Goal: Information Seeking & Learning: Learn about a topic

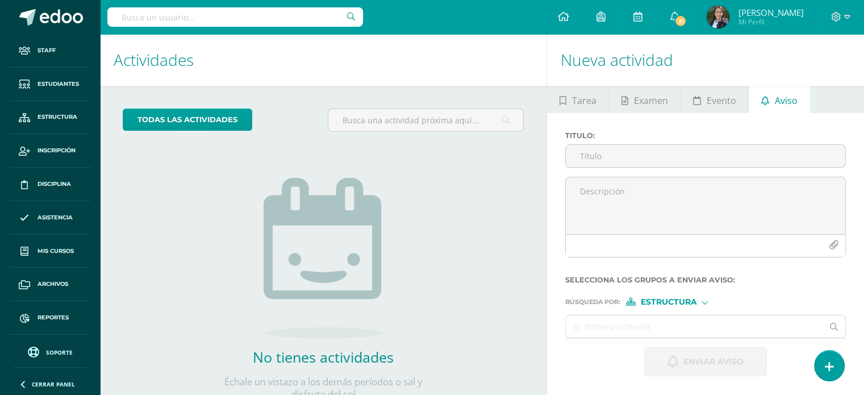
click at [245, 15] on input "text" at bounding box center [235, 16] width 256 height 19
type input "maria inés ramirez lu"
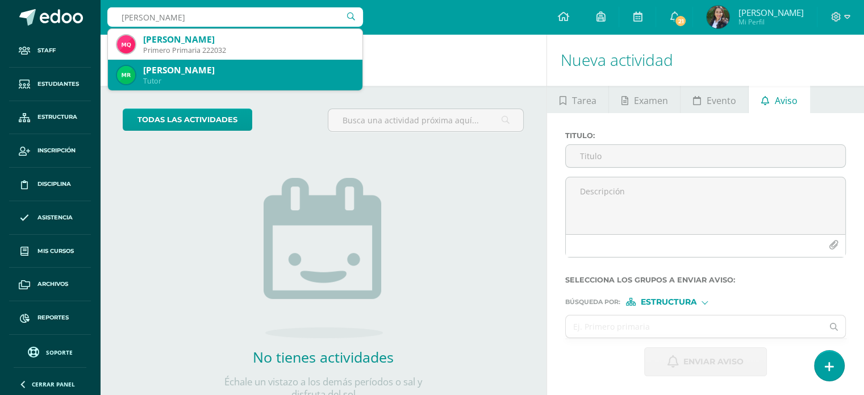
click at [232, 70] on div "María Inés Ramirez Lú" at bounding box center [248, 70] width 210 height 12
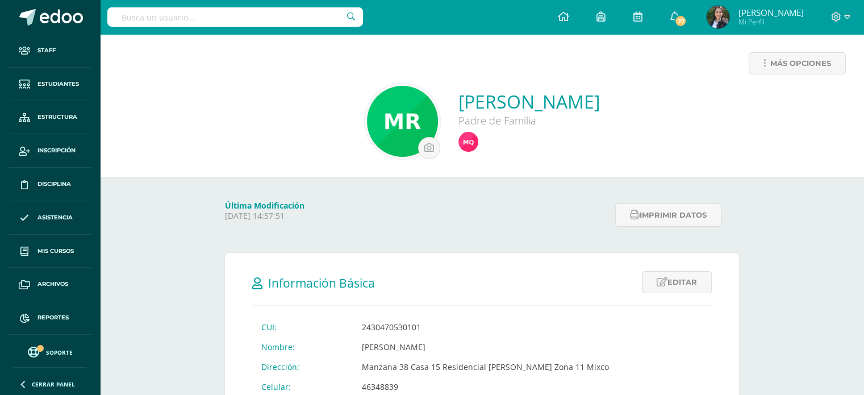
drag, startPoint x: 870, startPoint y: 54, endPoint x: 801, endPoint y: -69, distance: 140.9
click at [234, 17] on input "text" at bounding box center [235, 16] width 256 height 19
click at [569, 19] on icon at bounding box center [562, 16] width 11 height 10
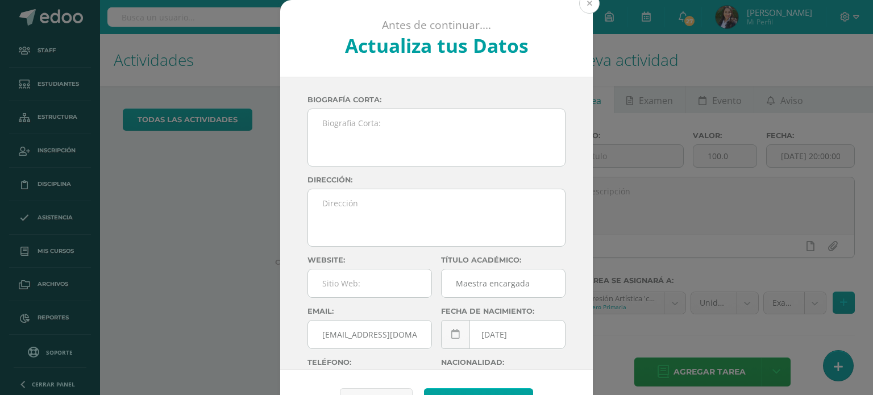
click at [590, 6] on button at bounding box center [589, 3] width 20 height 20
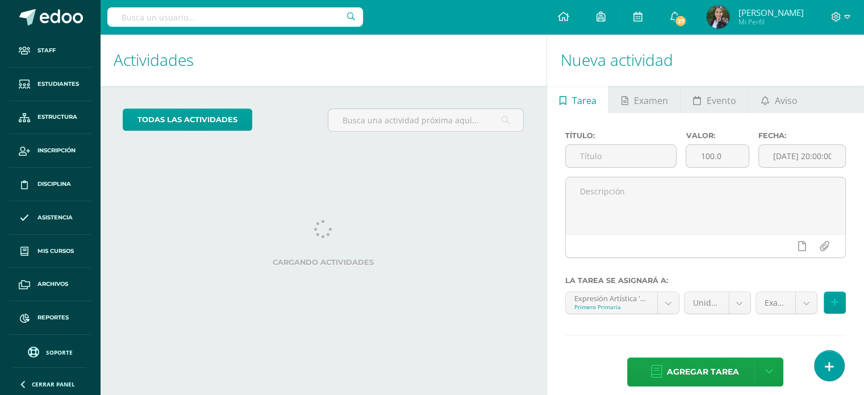
click at [230, 17] on input "text" at bounding box center [235, 16] width 256 height 19
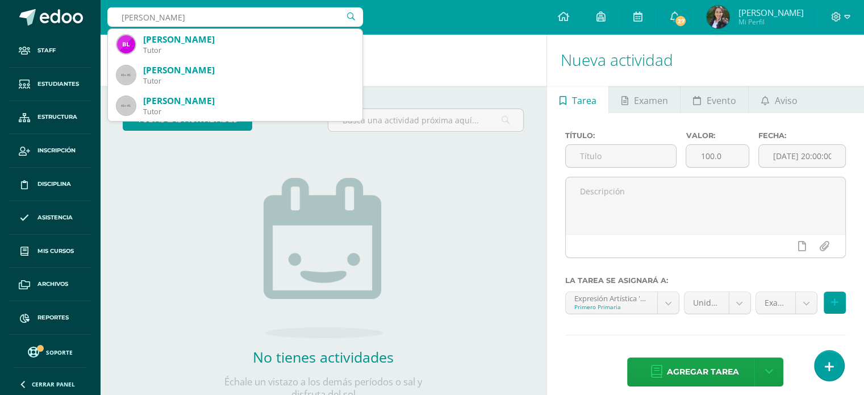
type input "blanca mayén"
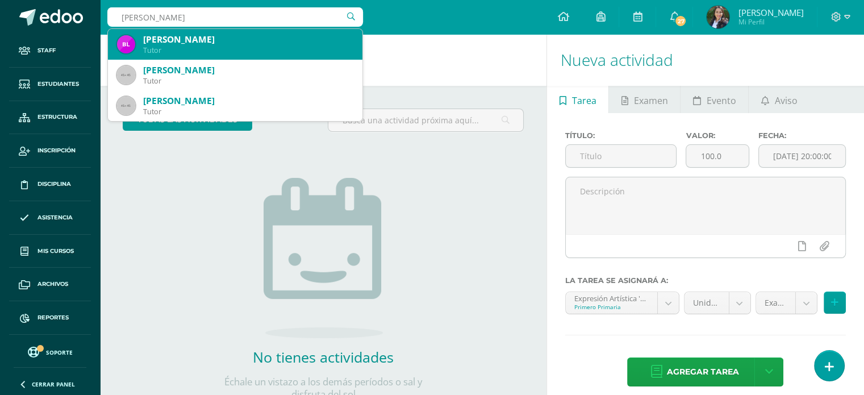
click at [230, 40] on div "Blanca Liseth Mejía Mayen" at bounding box center [248, 40] width 210 height 12
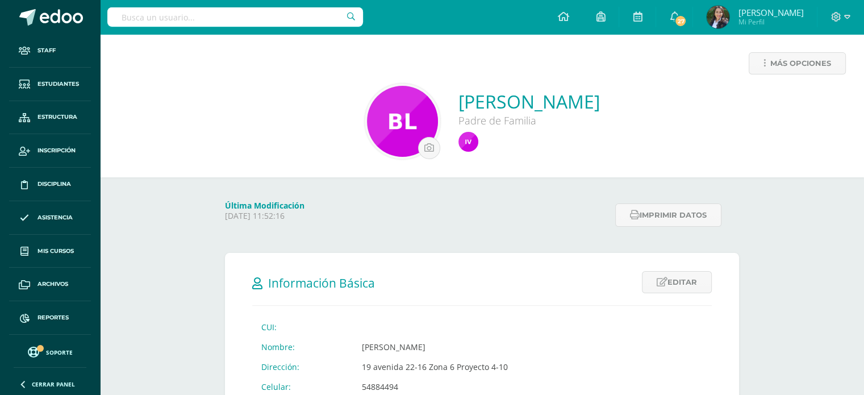
click at [238, 15] on input "text" at bounding box center [235, 16] width 256 height 19
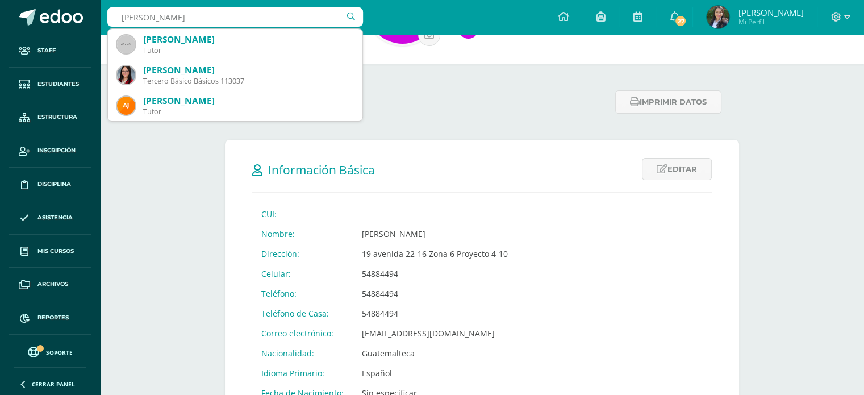
scroll to position [45, 0]
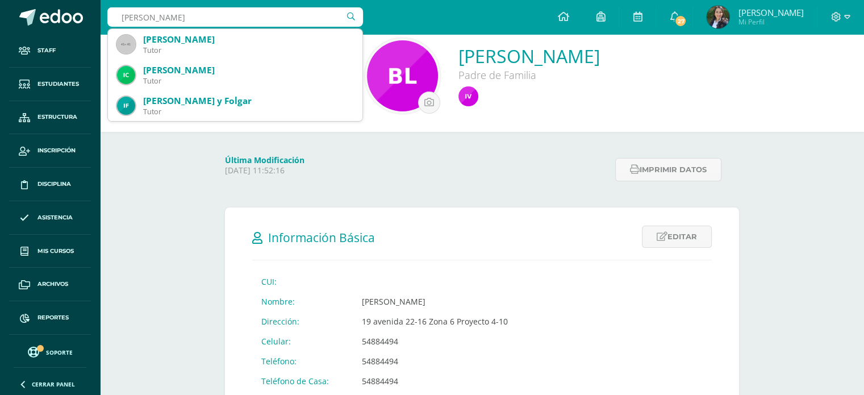
type input "ivana valdéz"
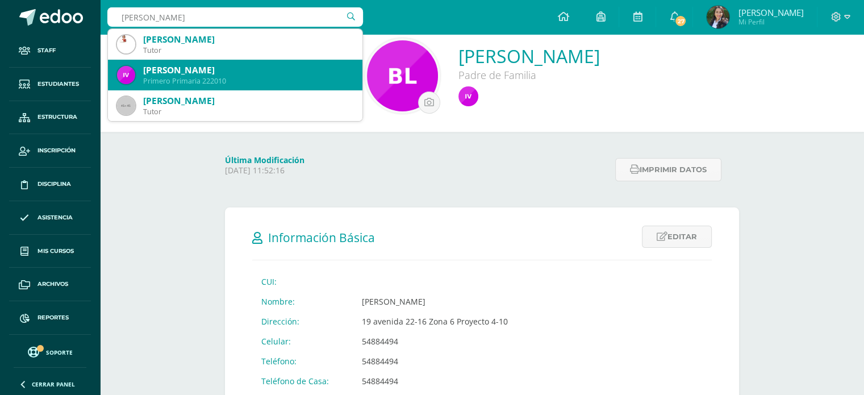
click at [310, 82] on div "Primero Primaria 222010" at bounding box center [248, 81] width 210 height 10
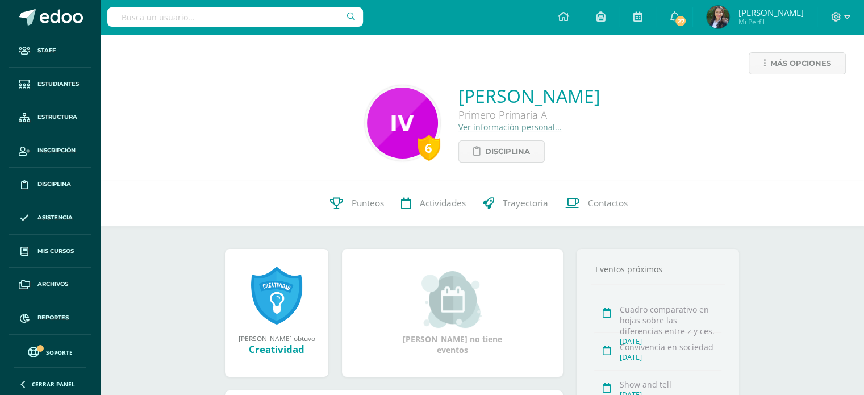
click at [165, 134] on div "6 Ivanna Sophie Valdéz Mejía Primero Primaria A Ver información personal... Dis…" at bounding box center [482, 123] width 746 height 79
click at [177, 289] on div "Más opciones 6 Ivanna Sophie Valdéz Mejía Primero Primaria A Ver información pe…" at bounding box center [482, 312] width 764 height 557
click at [175, 151] on div "6 Ivanna Sophie Valdéz Mejía Primero Primaria A Ver información personal... Dis…" at bounding box center [482, 123] width 746 height 79
click at [168, 129] on div "6 Ivanna Sophie Valdéz Mejía Primero Primaria A Ver información personal... Dis…" at bounding box center [482, 123] width 746 height 79
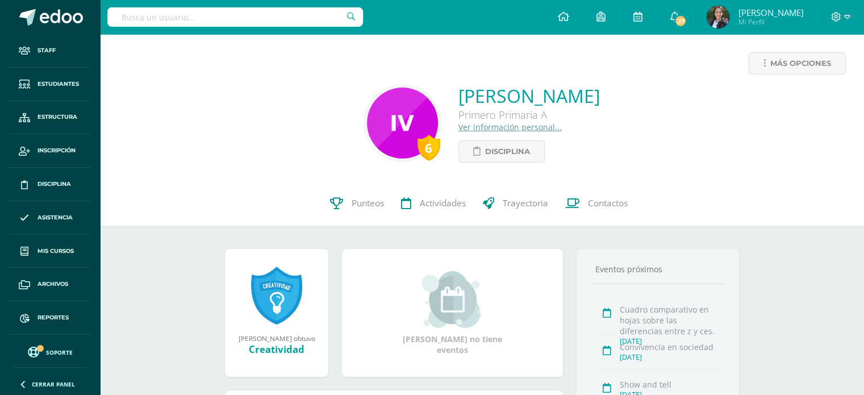
click at [211, 10] on input "text" at bounding box center [235, 16] width 256 height 19
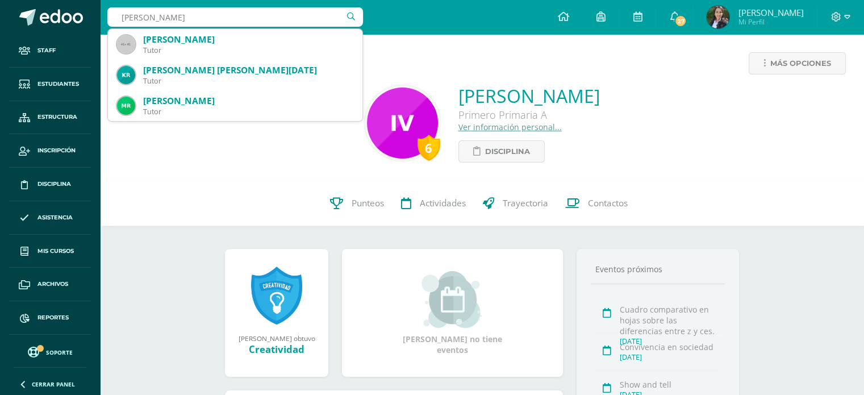
type input "maría ines ramírez"
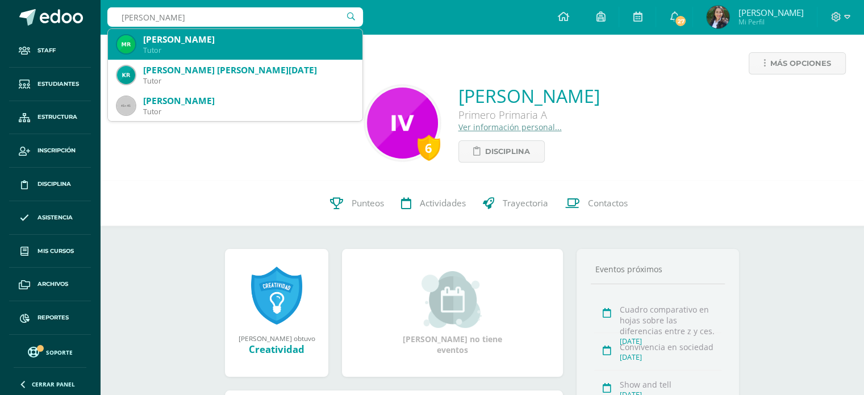
click at [221, 43] on div "María Inés Ramirez Lú" at bounding box center [248, 40] width 210 height 12
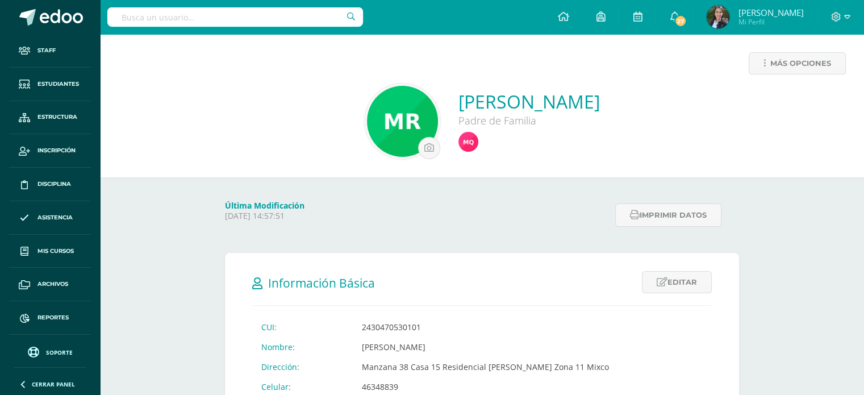
scroll to position [674, 0]
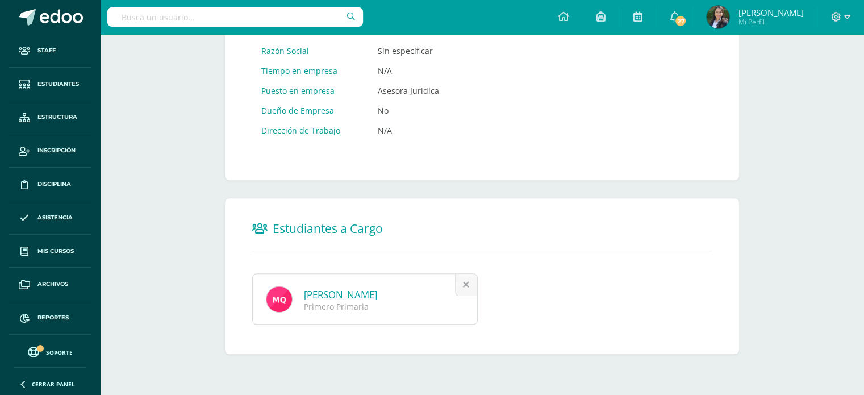
click at [367, 297] on link "Mariana Inés Quiñónez Ramirez" at bounding box center [340, 294] width 73 height 13
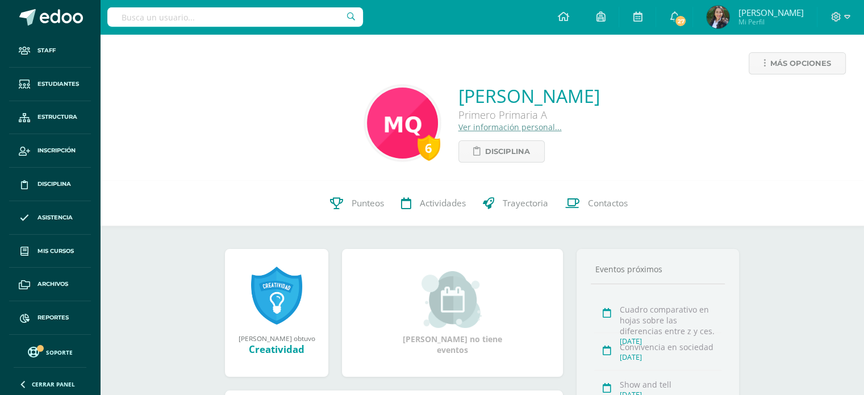
click at [153, 155] on div "6 [PERSON_NAME] Primero Primaria A Ver información personal... Disciplina" at bounding box center [482, 123] width 746 height 79
click at [184, 20] on input "text" at bounding box center [235, 16] width 256 height 19
type input "matemática"
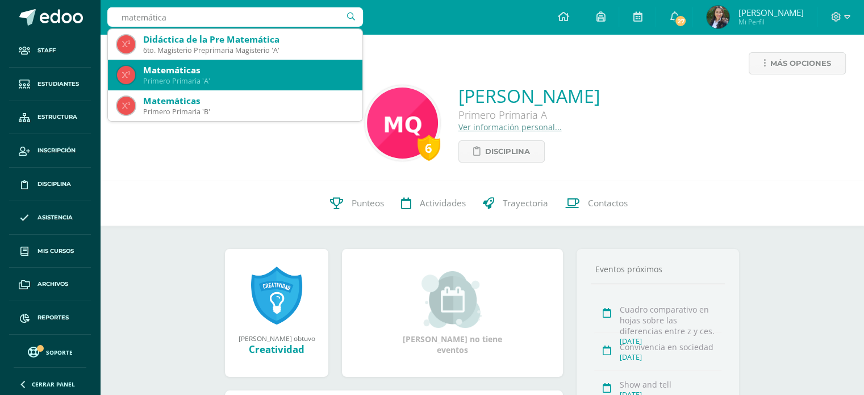
click at [207, 70] on div "Matemáticas" at bounding box center [248, 70] width 210 height 12
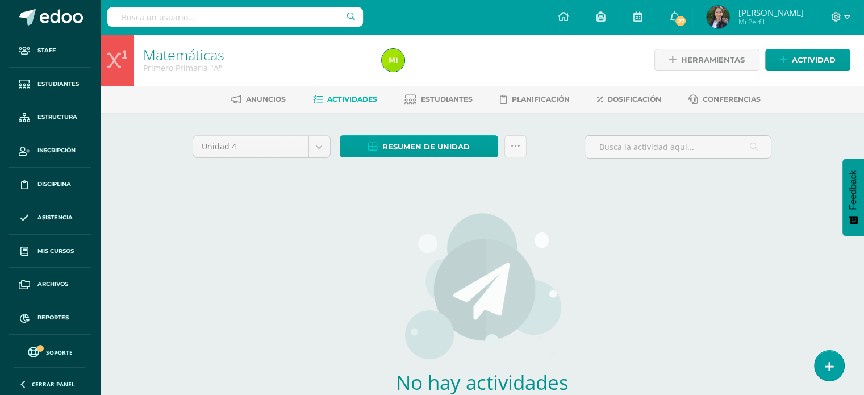
click at [480, 183] on div "Unidad 4 Unidad 1 Unidad 2 Unidad 3 Unidad 4 Resumen de unidad Descargar como H…" at bounding box center [482, 300] width 589 height 331
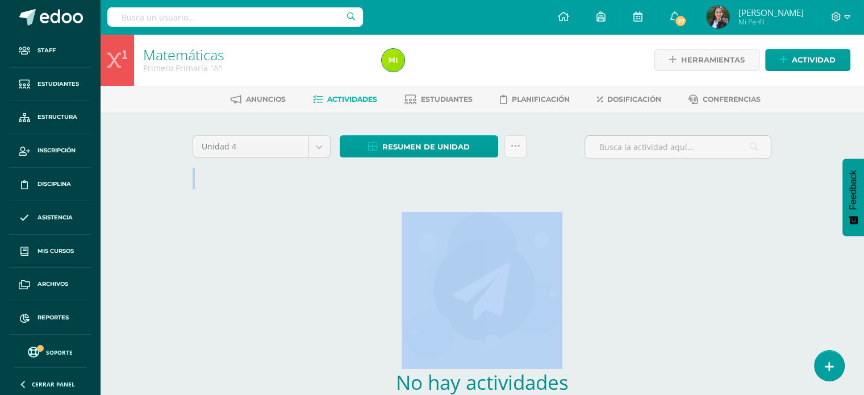
drag, startPoint x: 480, startPoint y: 183, endPoint x: 432, endPoint y: 198, distance: 49.4
click at [432, 198] on div "Unidad 4 Unidad 1 Unidad 2 Unidad 3 Unidad 4 Resumen de unidad Descargar como H…" at bounding box center [482, 300] width 589 height 331
click at [457, 190] on div "No hay actividades Este curso no tiene ninguna actividad en esta Unidad, puedes…" at bounding box center [482, 327] width 335 height 277
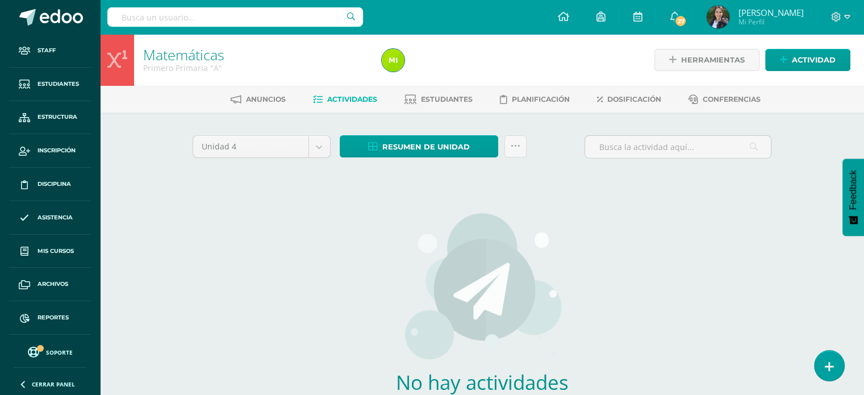
click at [457, 190] on div "No hay actividades Este curso no tiene ninguna actividad en esta Unidad, puedes…" at bounding box center [482, 327] width 335 height 277
click at [316, 151] on body "Staff Estudiantes Estructura Inscripción Disciplina Asistencia Mis cursos Archi…" at bounding box center [432, 244] width 864 height 488
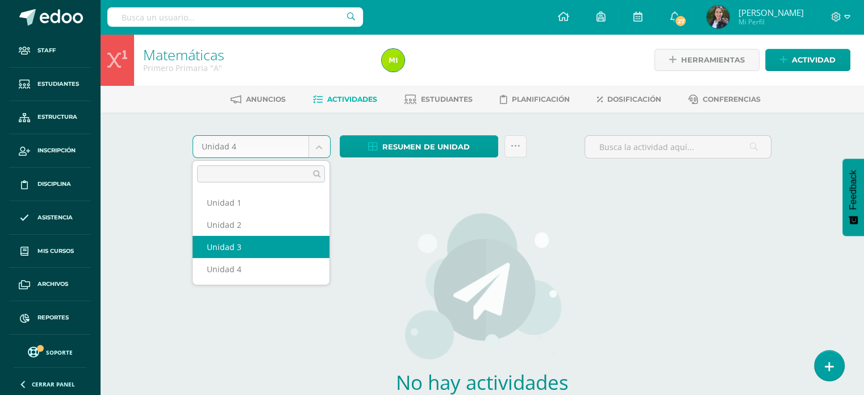
select select "Unidad 3"
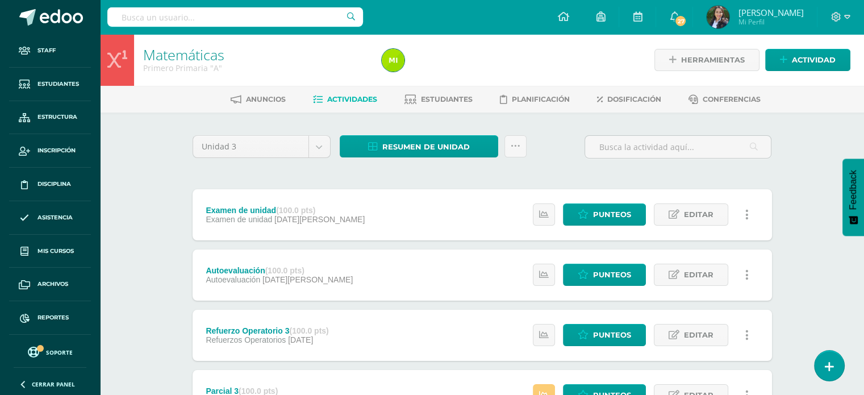
click at [745, 277] on link at bounding box center [747, 275] width 22 height 22
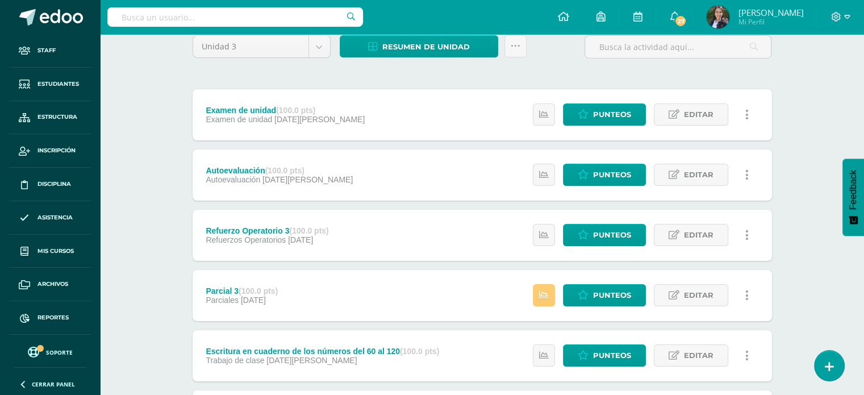
scroll to position [61, 0]
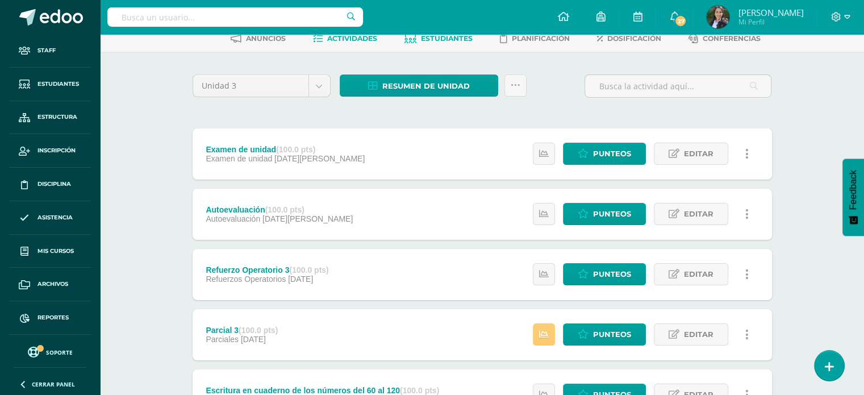
click at [445, 39] on span "Estudiantes" at bounding box center [447, 38] width 52 height 9
